Goal: Check status: Check status

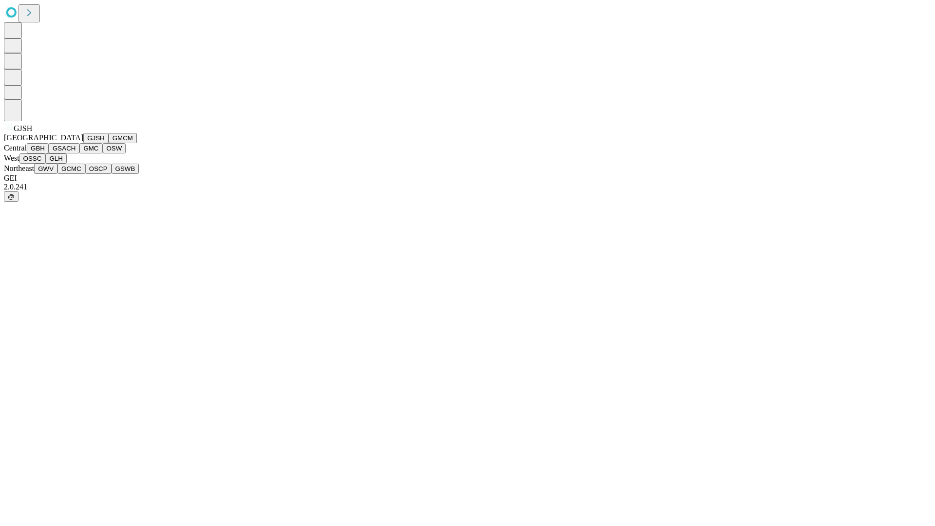
click at [83, 143] on button "GJSH" at bounding box center [95, 138] width 25 height 10
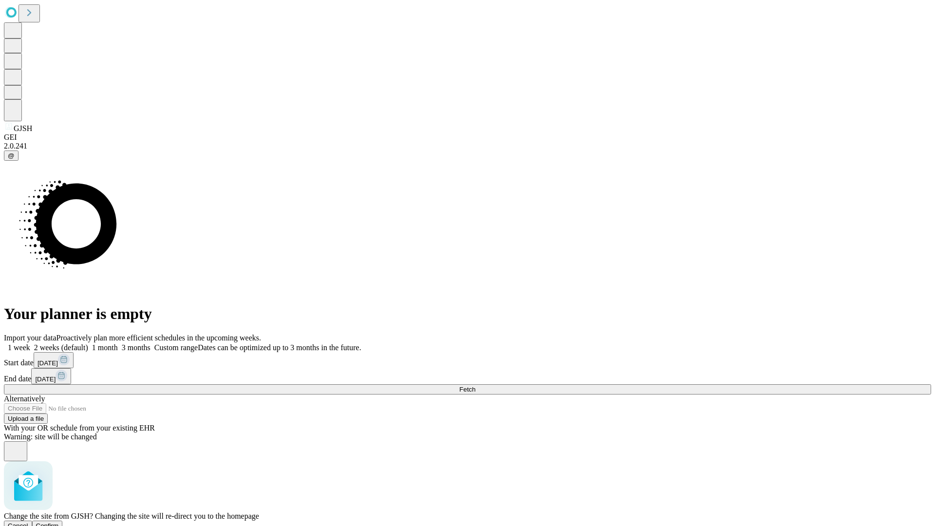
click at [59, 522] on span "Confirm" at bounding box center [47, 525] width 23 height 7
click at [88, 343] on label "2 weeks (default)" at bounding box center [59, 347] width 58 height 8
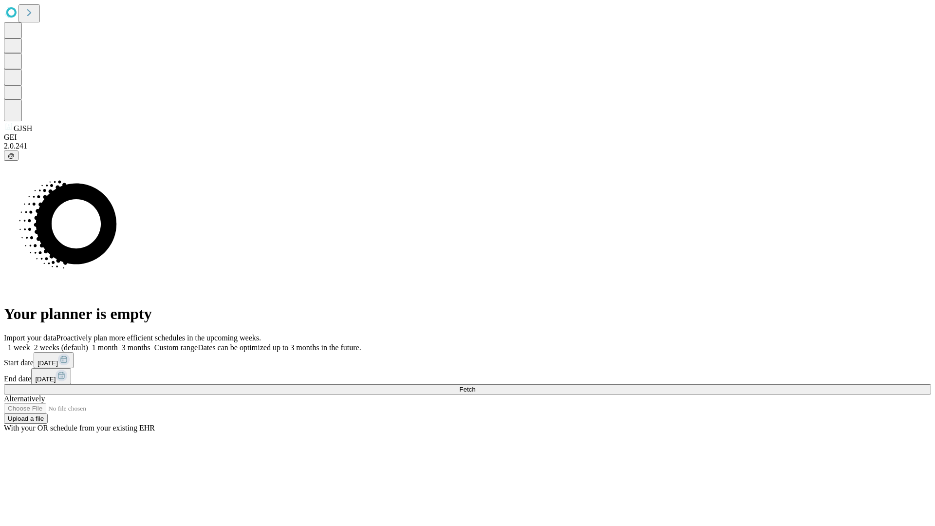
click at [475, 386] on span "Fetch" at bounding box center [467, 389] width 16 height 7
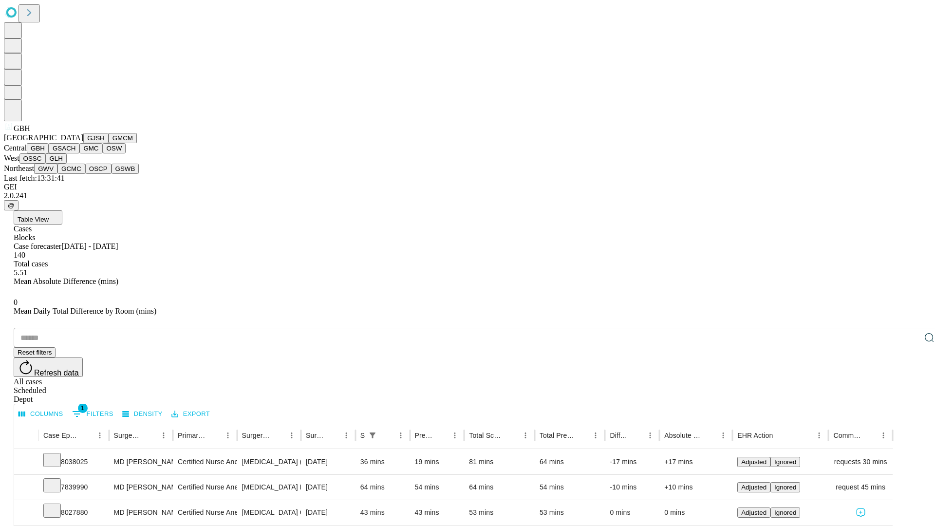
click at [75, 153] on button "GSACH" at bounding box center [64, 148] width 31 height 10
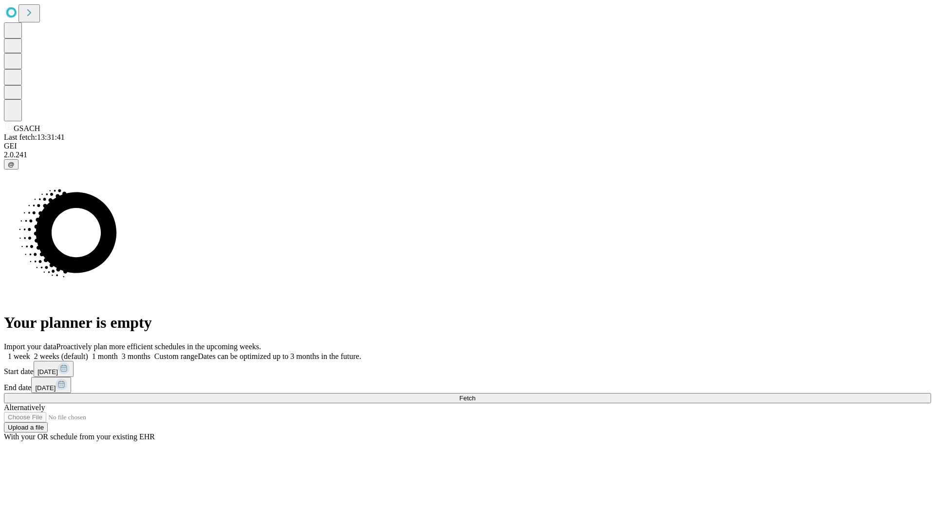
click at [88, 352] on label "2 weeks (default)" at bounding box center [59, 356] width 58 height 8
click at [475, 394] on span "Fetch" at bounding box center [467, 397] width 16 height 7
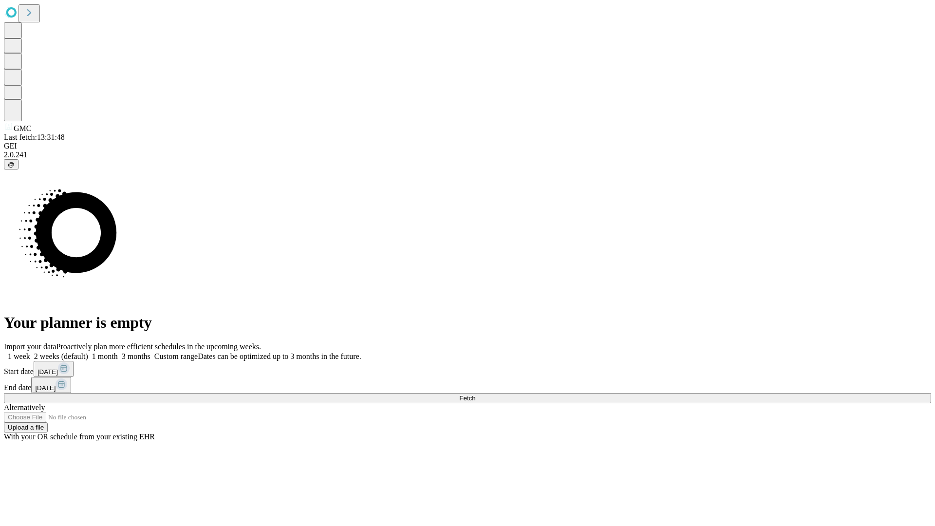
click at [475, 394] on span "Fetch" at bounding box center [467, 397] width 16 height 7
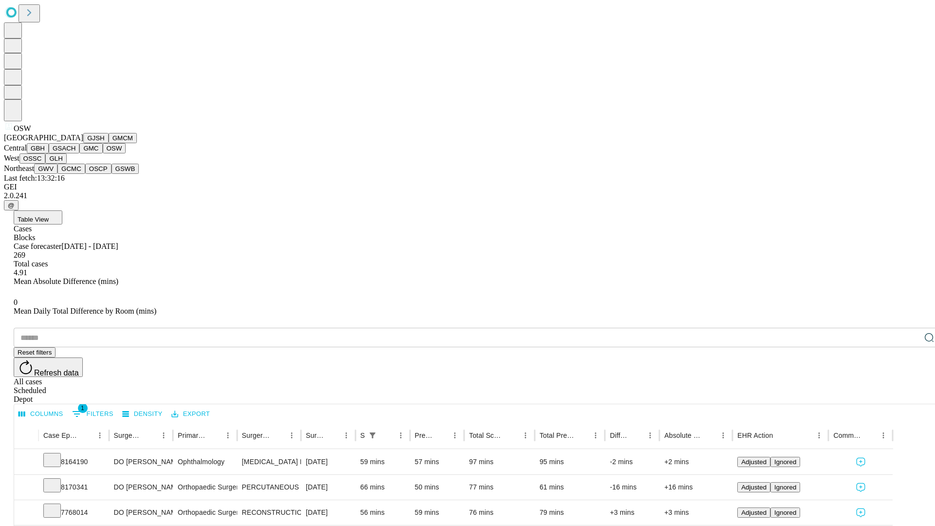
click at [46, 164] on button "OSSC" at bounding box center [32, 158] width 26 height 10
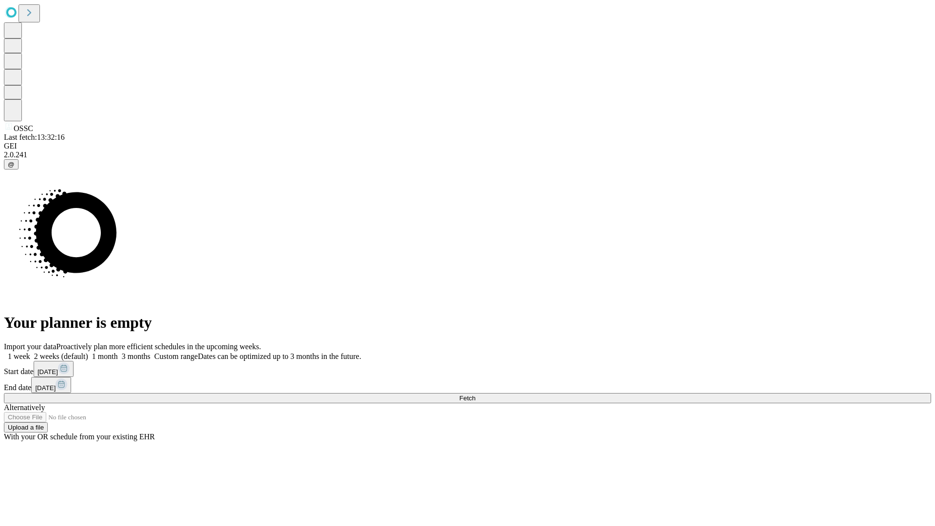
click at [88, 352] on label "2 weeks (default)" at bounding box center [59, 356] width 58 height 8
click at [475, 394] on span "Fetch" at bounding box center [467, 397] width 16 height 7
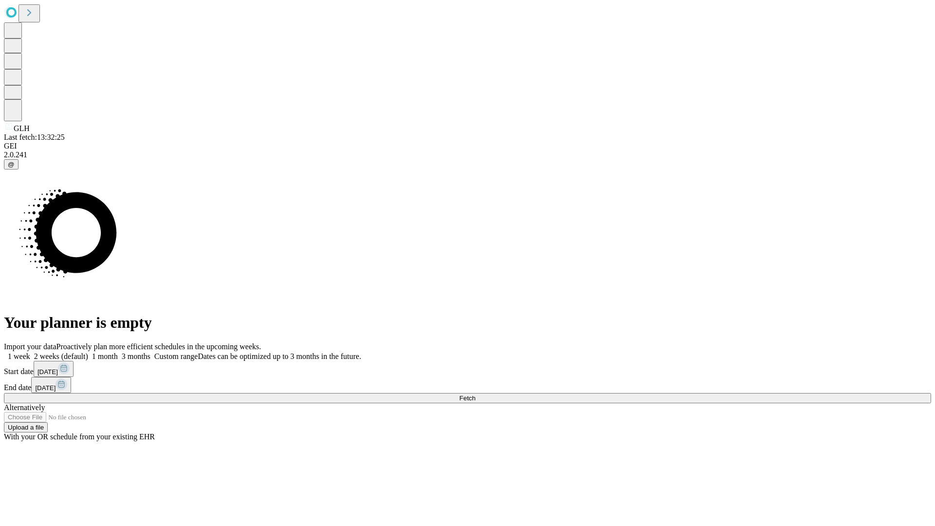
click at [88, 352] on label "2 weeks (default)" at bounding box center [59, 356] width 58 height 8
click at [475, 394] on span "Fetch" at bounding box center [467, 397] width 16 height 7
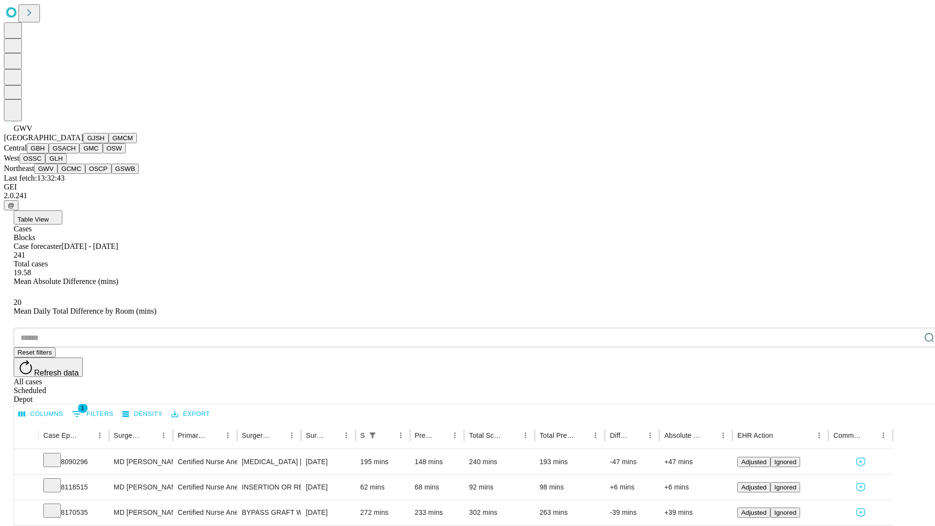
click at [75, 174] on button "GCMC" at bounding box center [71, 169] width 28 height 10
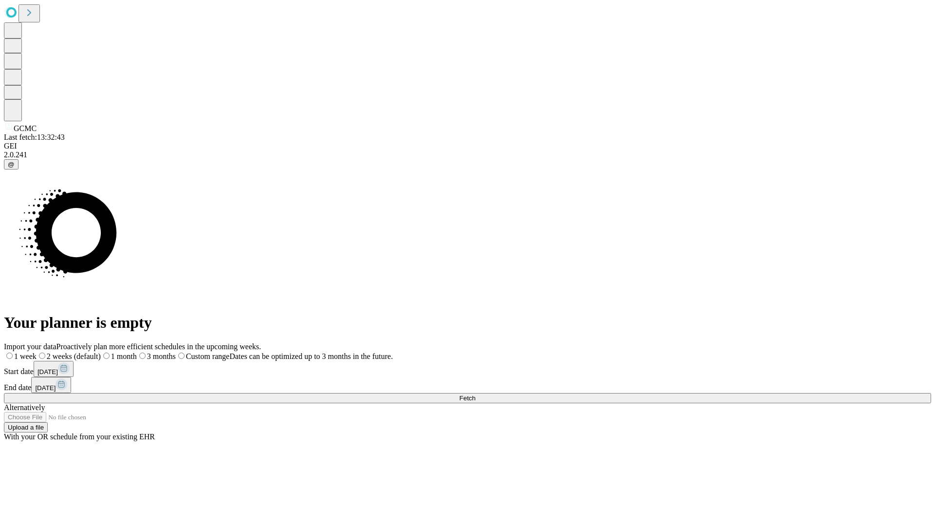
click at [101, 352] on label "2 weeks (default)" at bounding box center [69, 356] width 64 height 8
click at [475, 394] on span "Fetch" at bounding box center [467, 397] width 16 height 7
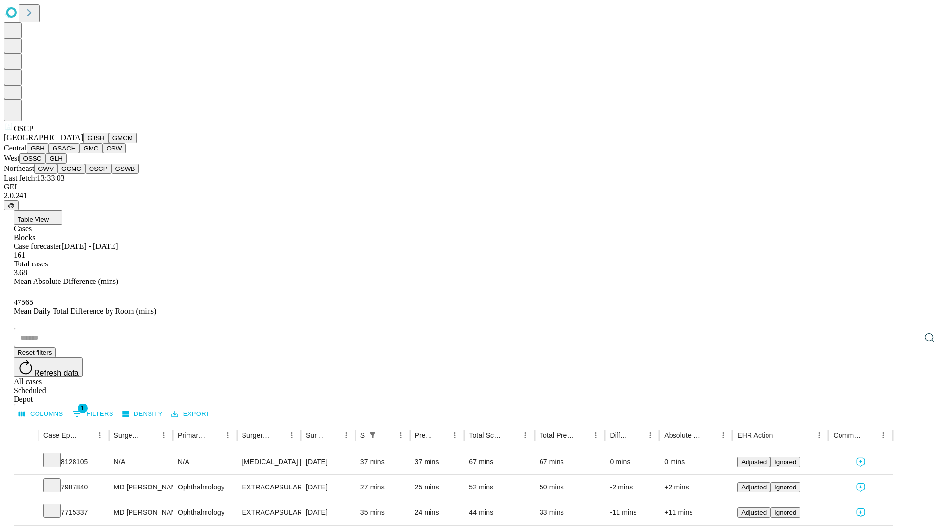
click at [112, 174] on button "GSWB" at bounding box center [126, 169] width 28 height 10
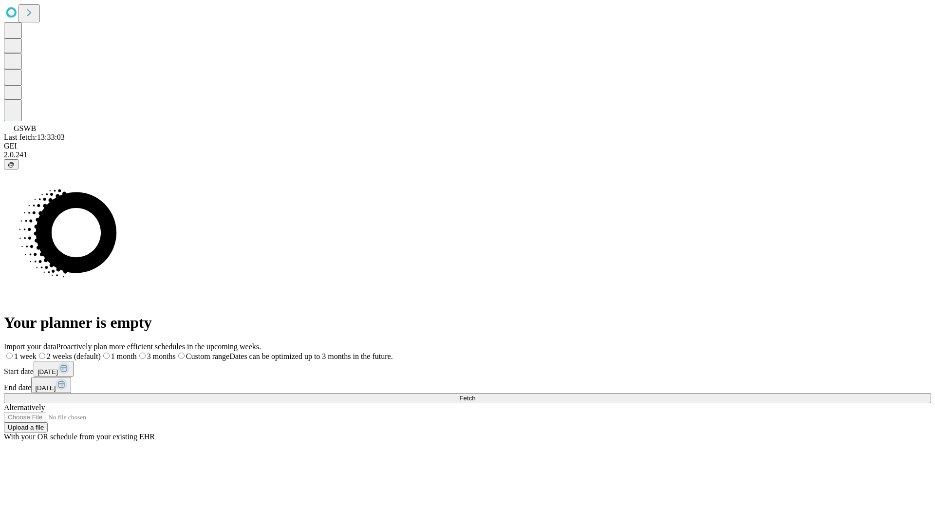
click at [101, 352] on label "2 weeks (default)" at bounding box center [69, 356] width 64 height 8
click at [475, 394] on span "Fetch" at bounding box center [467, 397] width 16 height 7
